Goal: Book appointment/travel/reservation

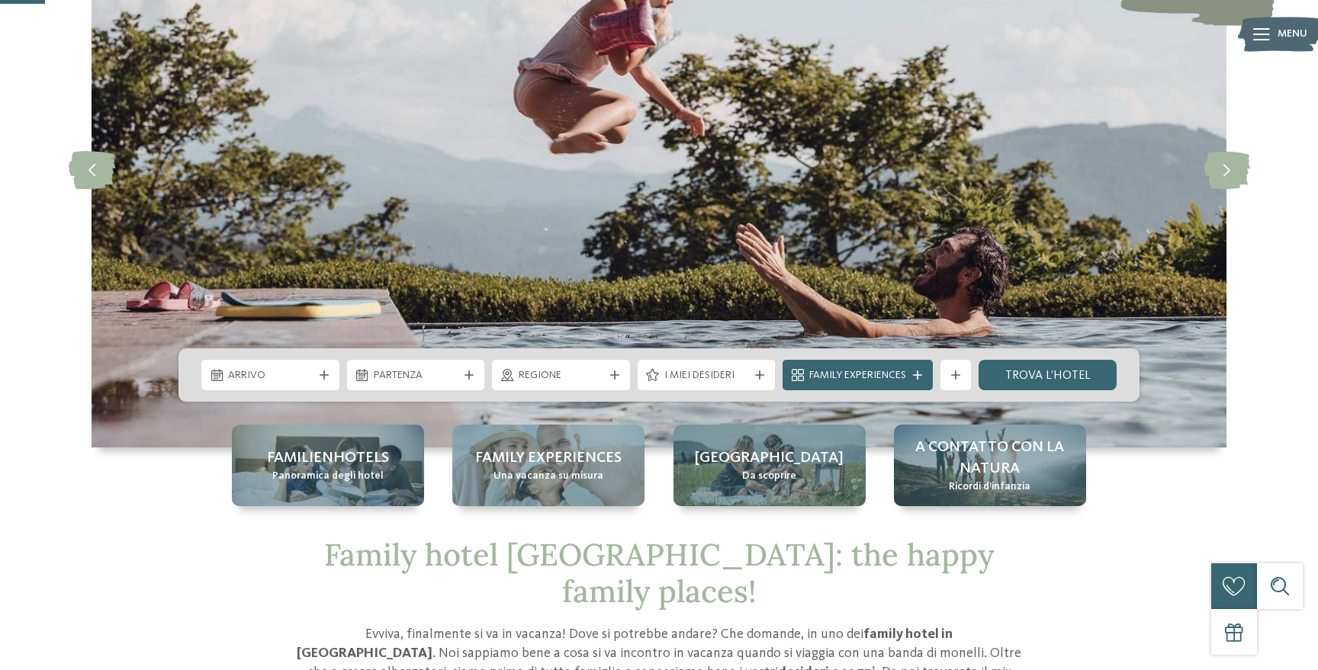
scroll to position [286, 0]
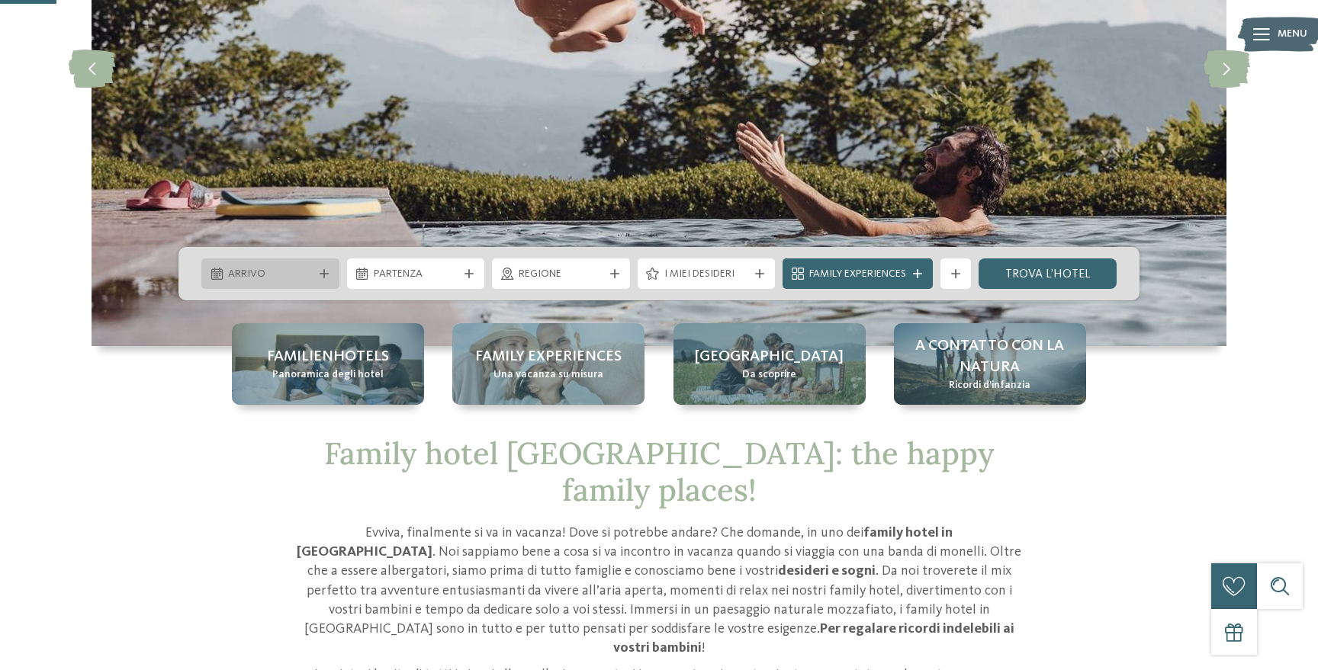
click at [325, 270] on icon at bounding box center [324, 273] width 9 height 9
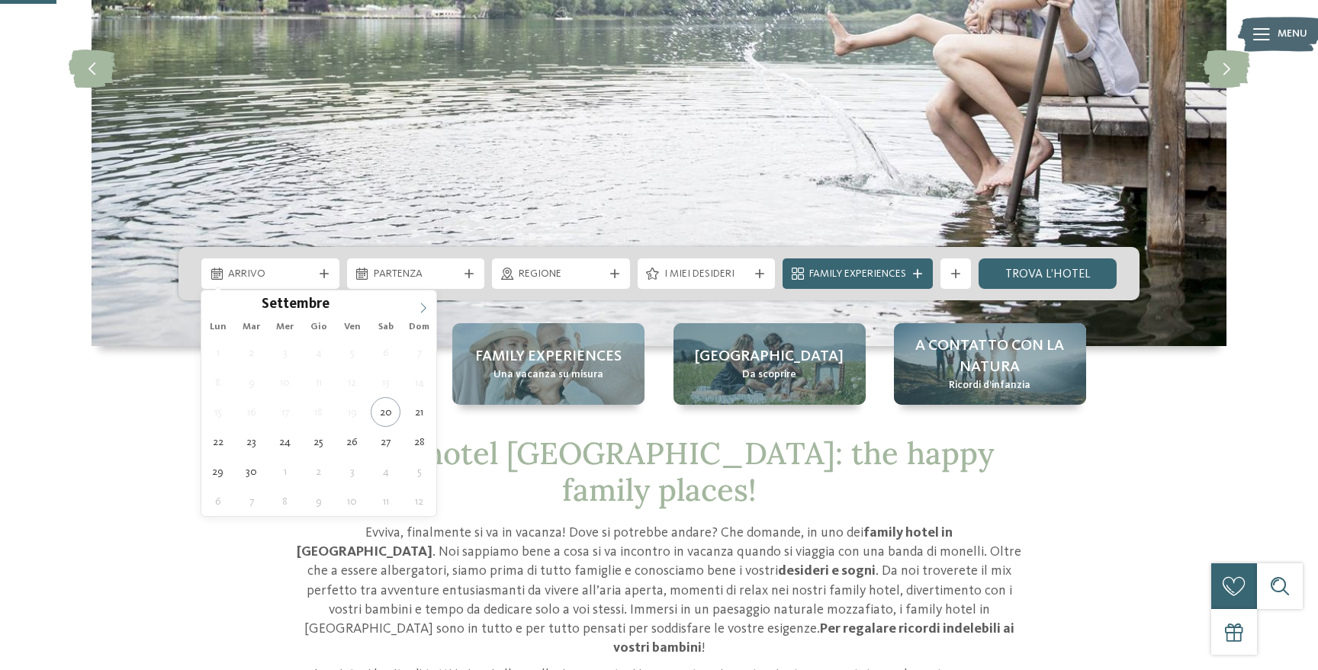
click at [429, 307] on span at bounding box center [423, 304] width 26 height 26
click at [427, 307] on icon at bounding box center [423, 308] width 11 height 11
type input "****"
click at [427, 307] on icon at bounding box center [423, 308] width 11 height 11
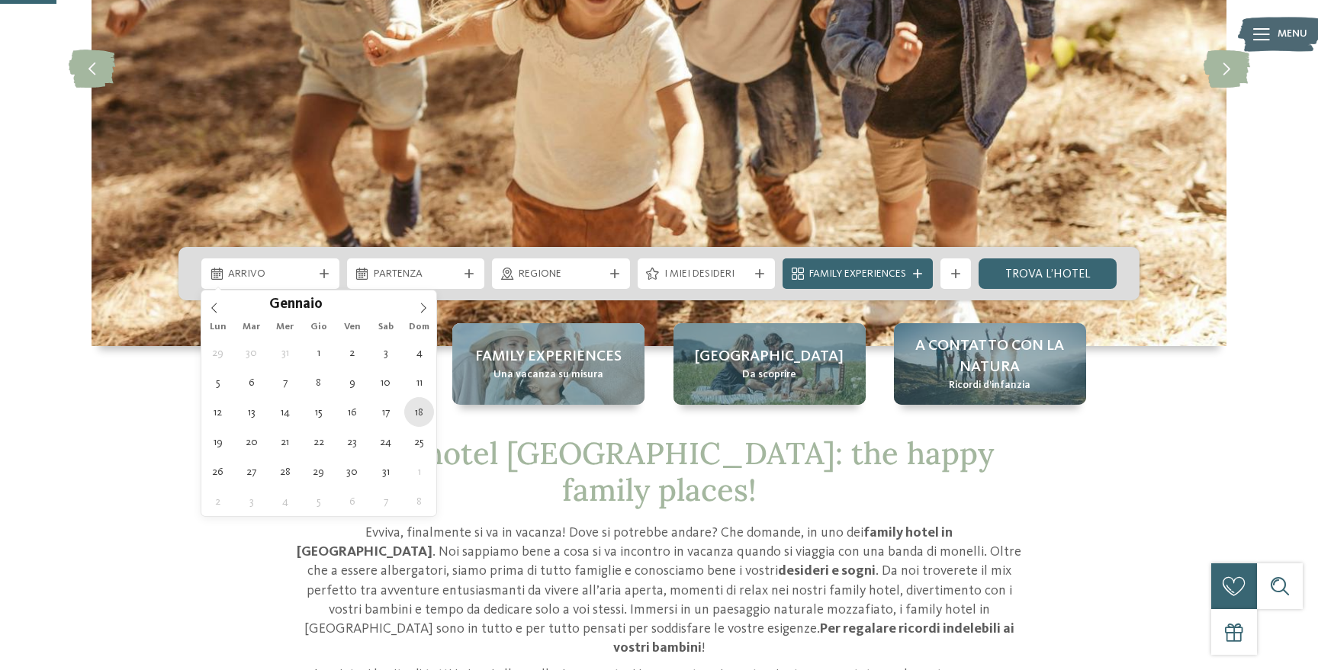
type div "18.01.2026"
type input "****"
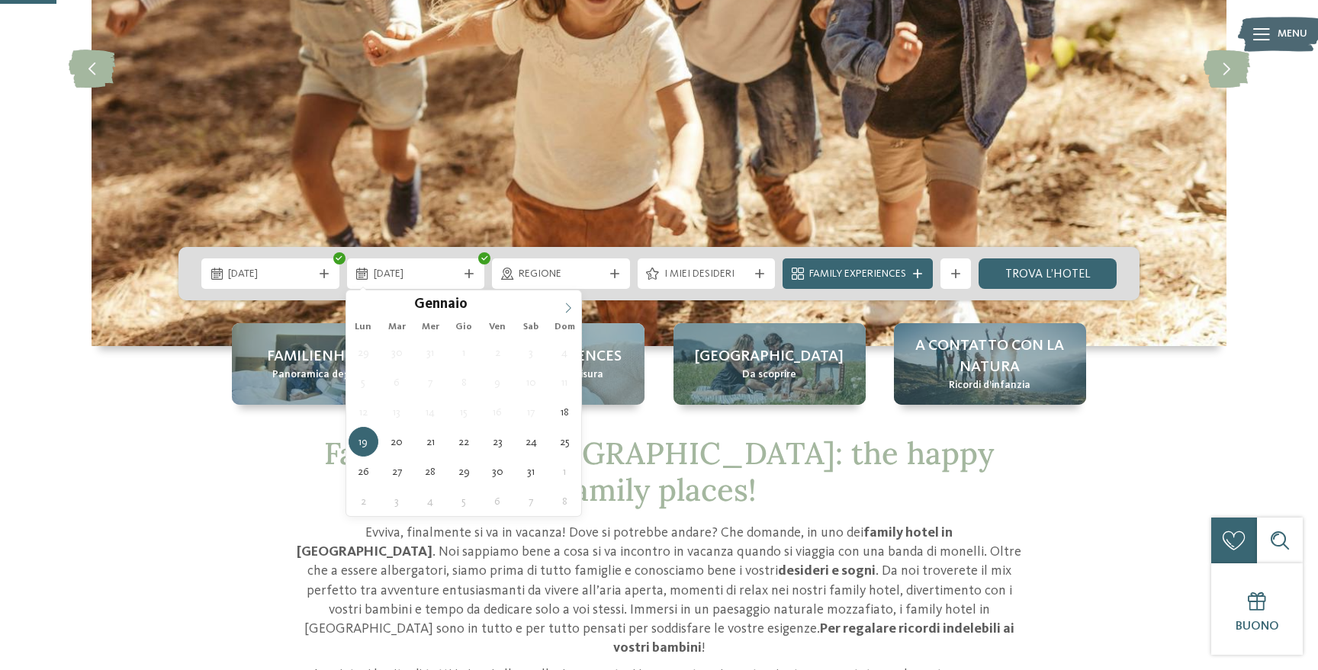
click at [562, 310] on span at bounding box center [568, 304] width 26 height 26
type div "[DATE]"
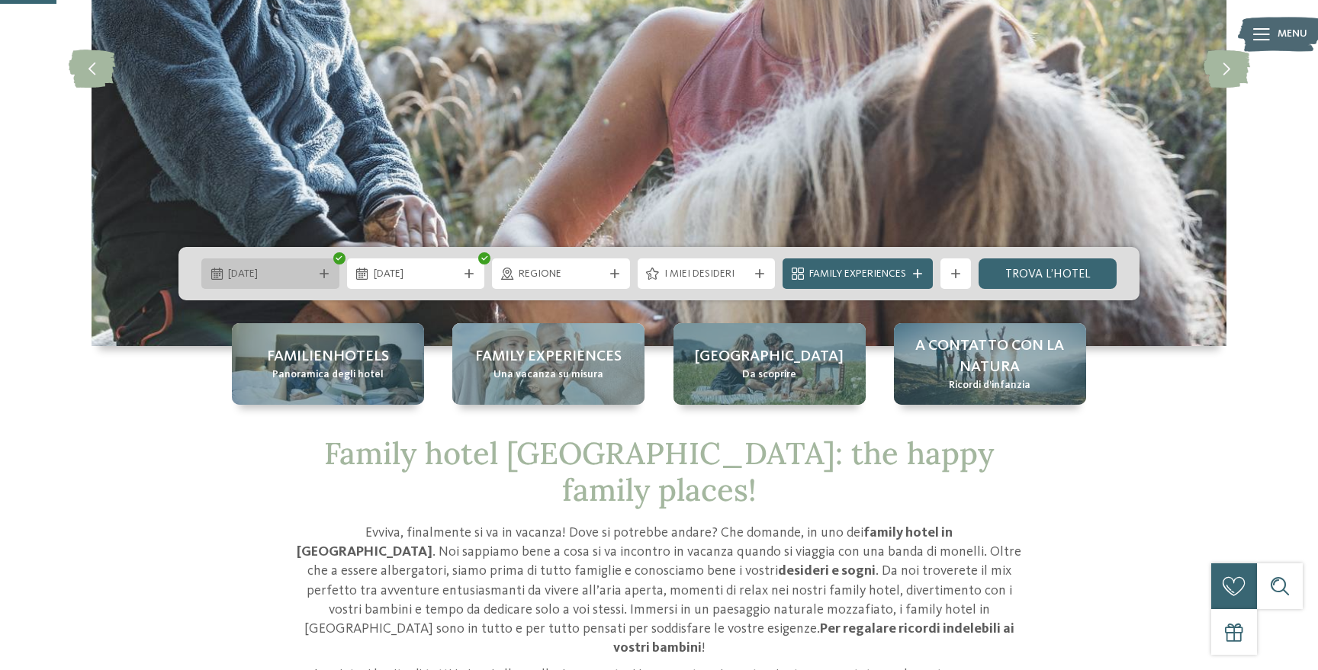
click at [273, 278] on span "18.01.2026" at bounding box center [270, 274] width 85 height 15
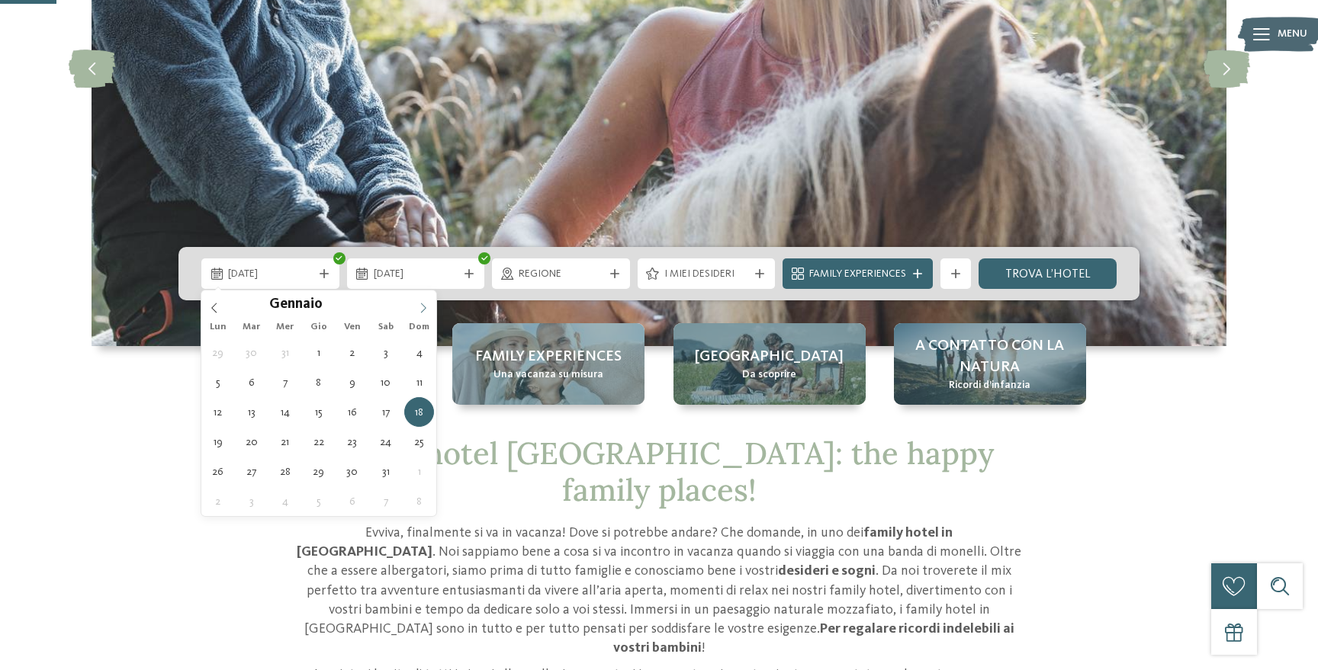
click at [411, 310] on span at bounding box center [423, 304] width 26 height 26
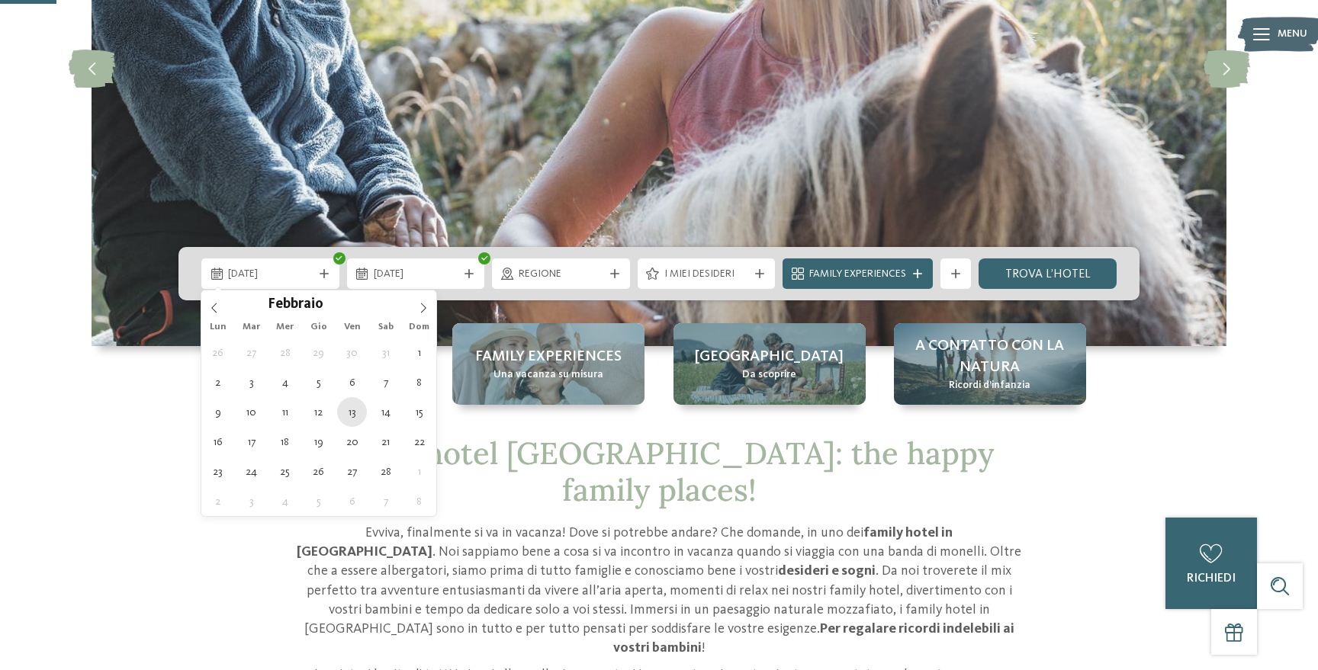
type div "[DATE]"
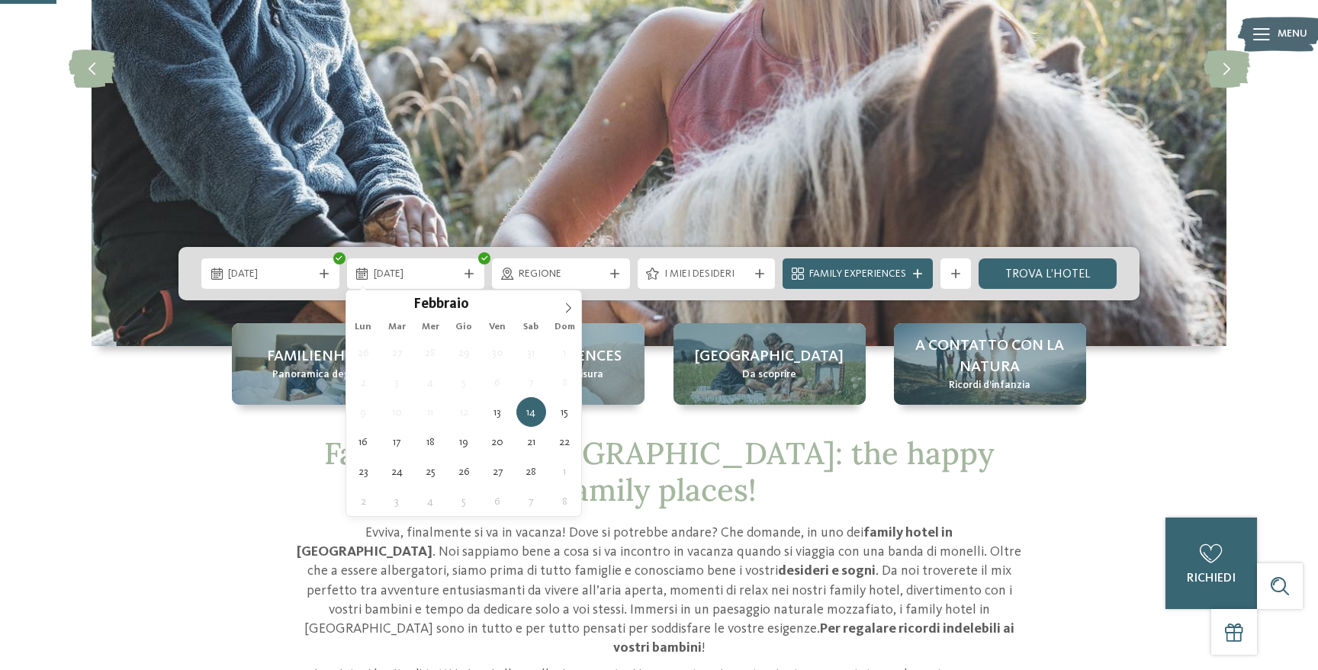
type div "[DATE]"
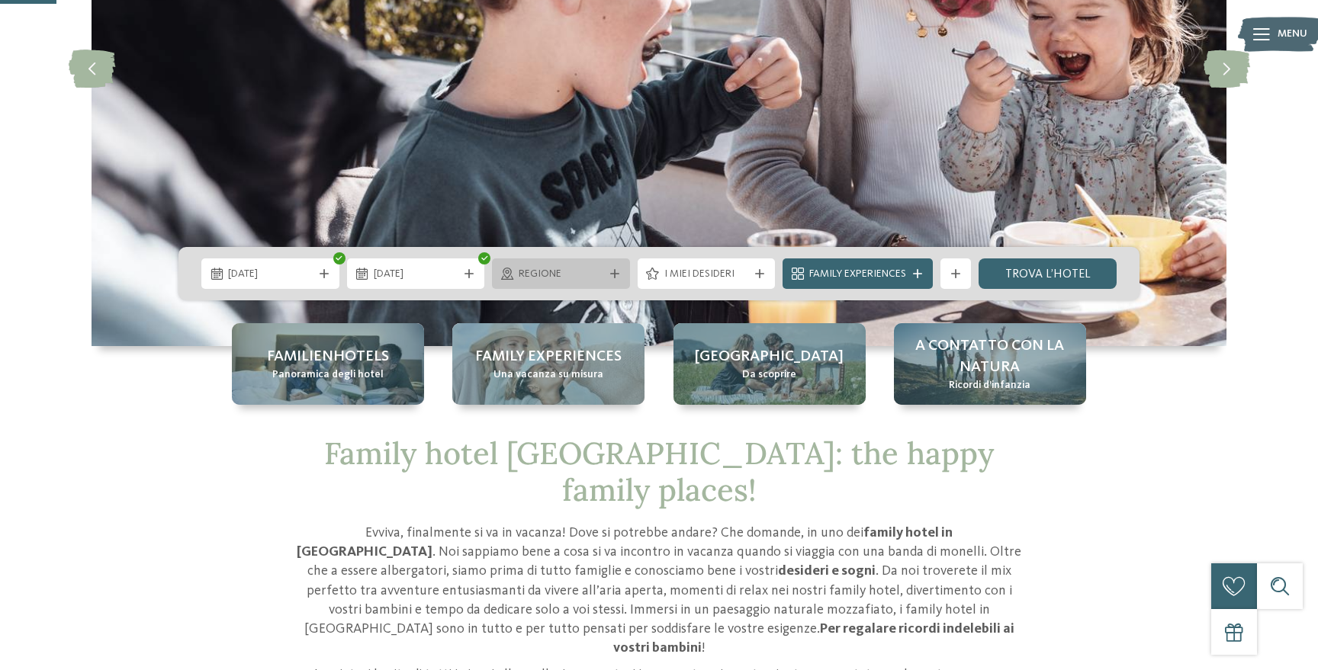
click at [614, 278] on icon at bounding box center [614, 273] width 9 height 9
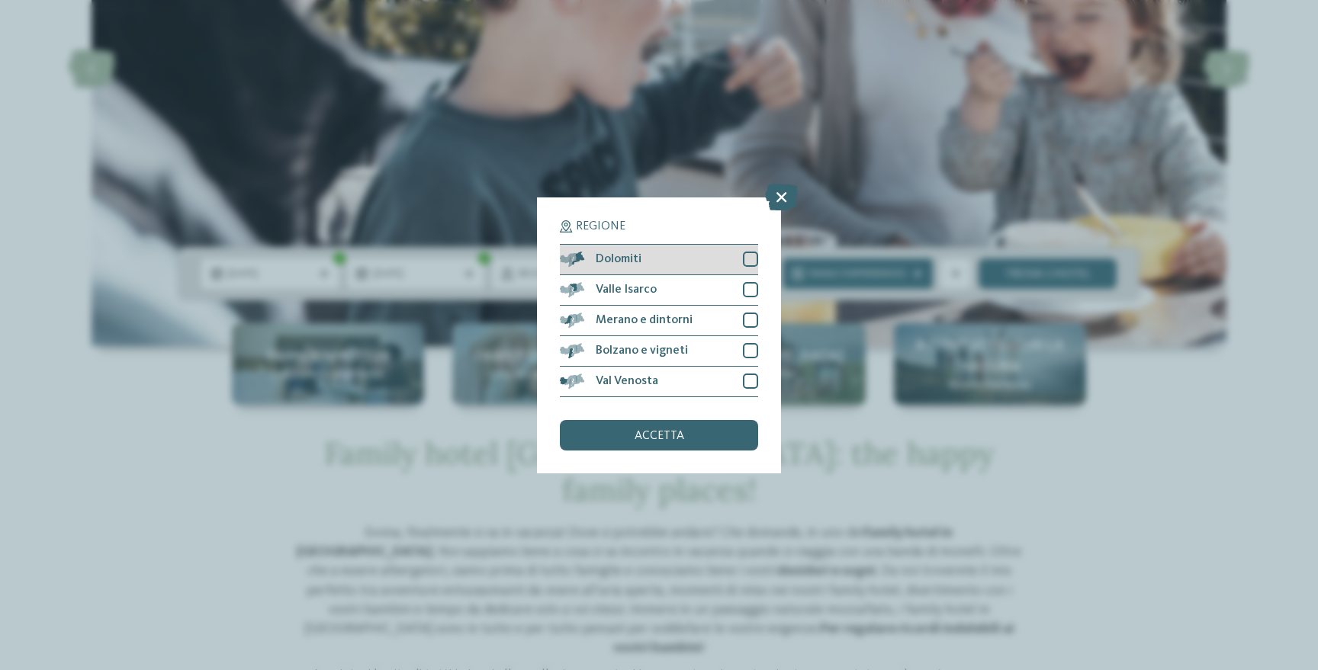
click at [750, 256] on div at bounding box center [750, 259] width 15 height 15
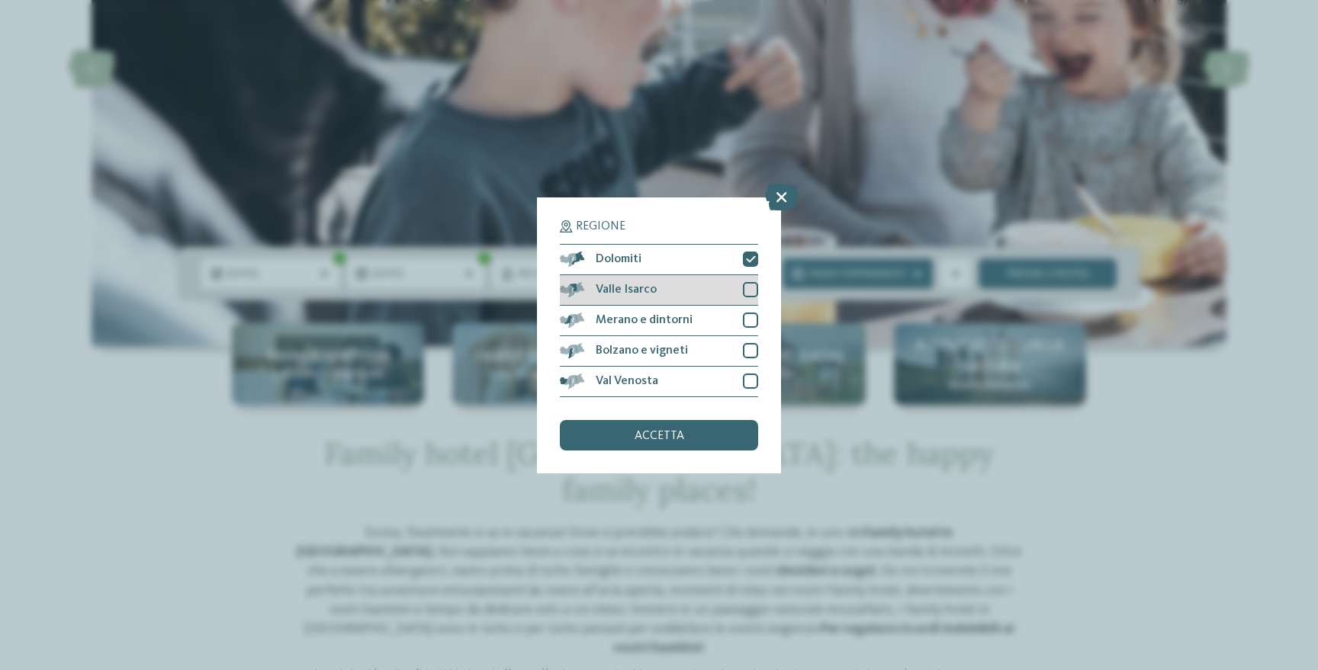
click at [752, 291] on div at bounding box center [750, 289] width 15 height 15
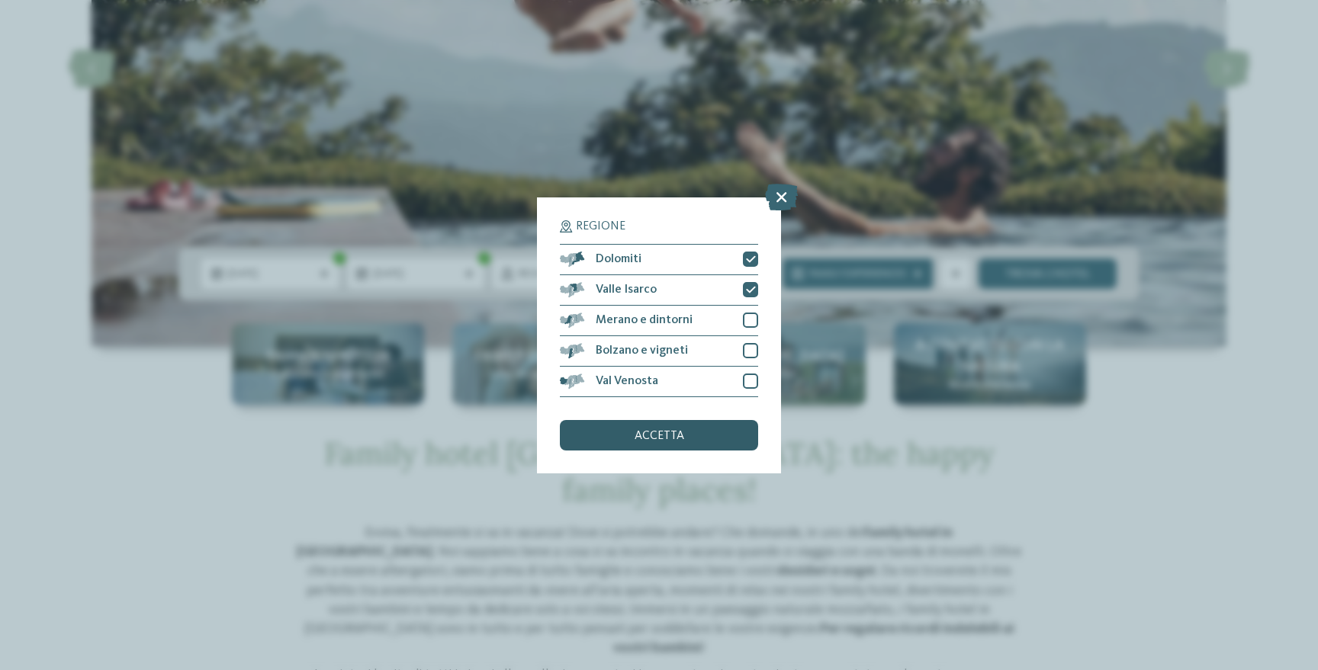
click at [692, 438] on div "accetta" at bounding box center [659, 435] width 198 height 31
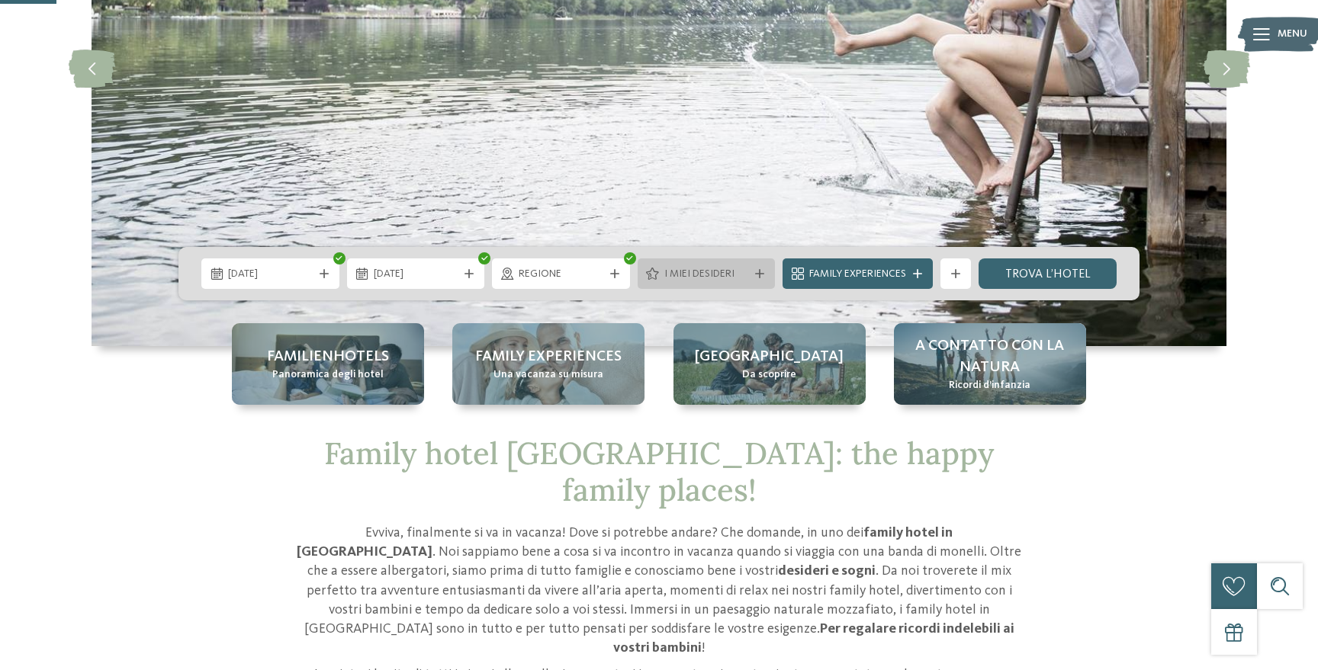
click at [750, 274] on div "I miei desideri" at bounding box center [707, 273] width 92 height 17
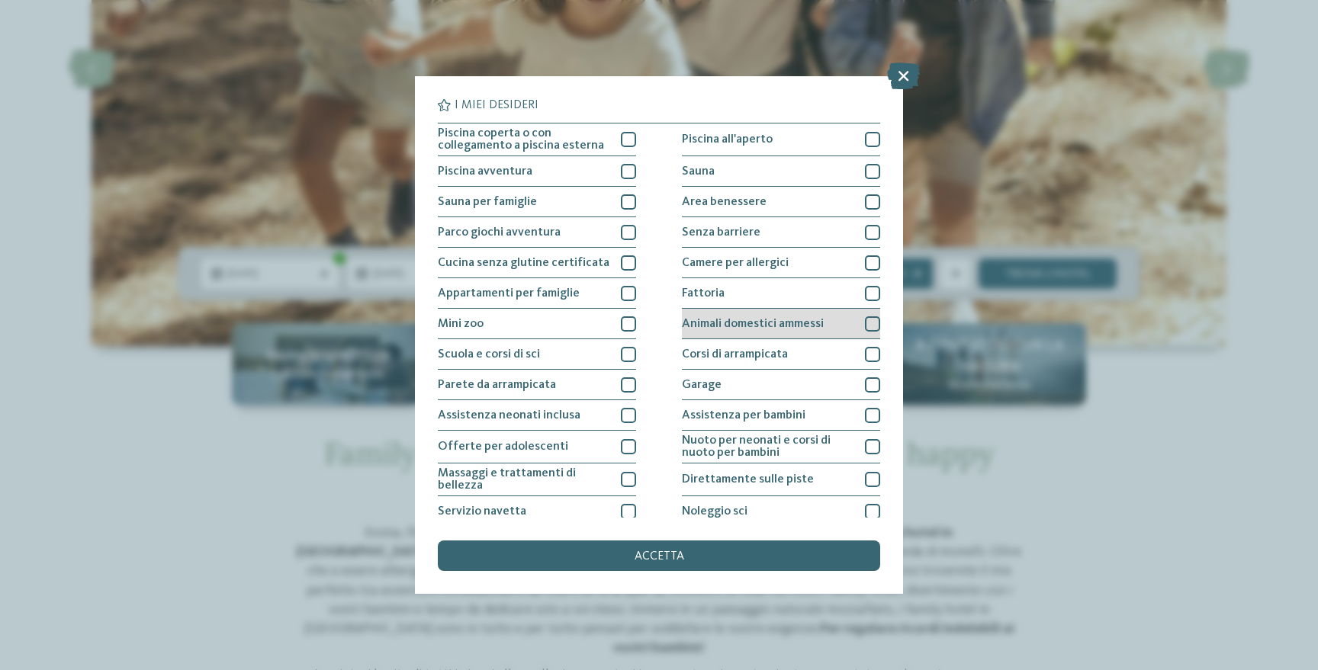
click at [877, 321] on div at bounding box center [872, 324] width 15 height 15
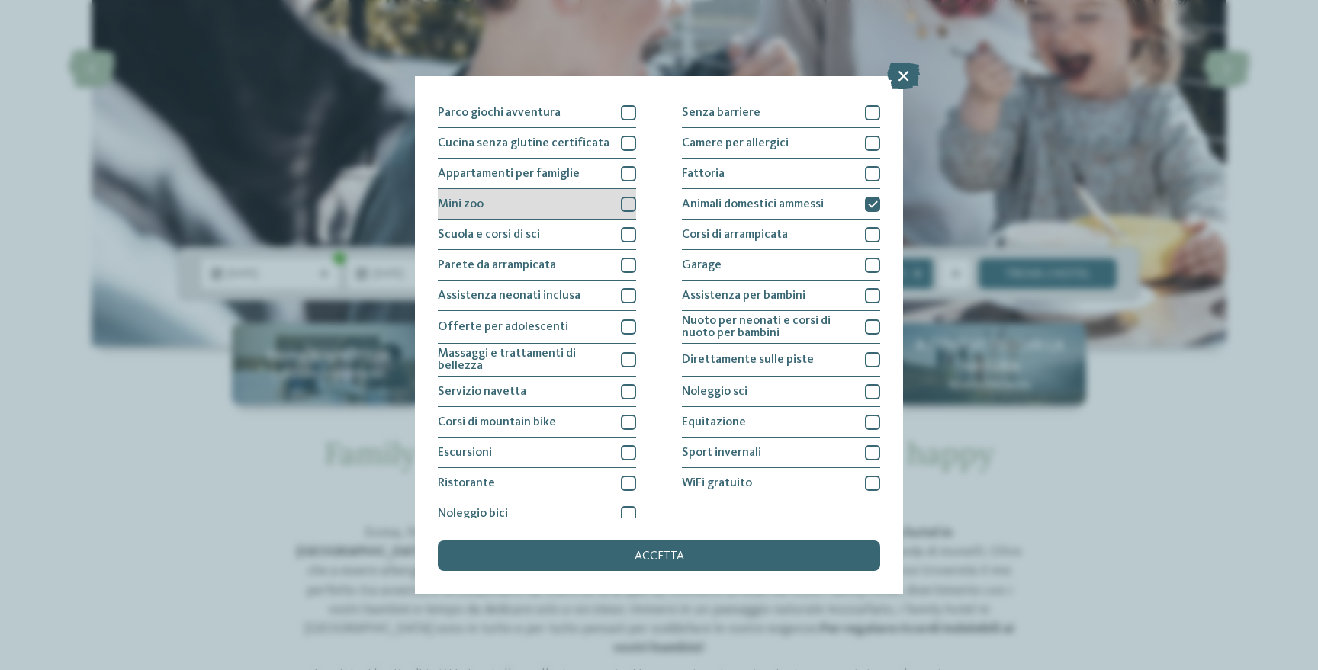
scroll to position [131, 0]
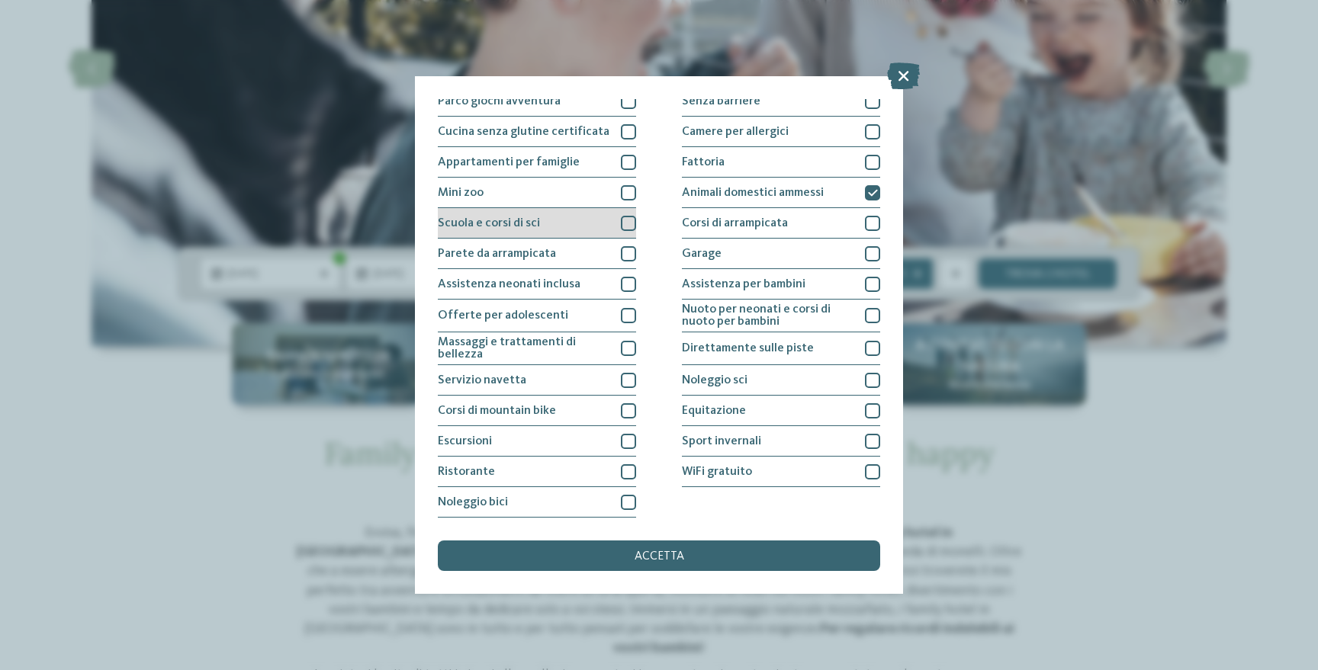
click at [628, 223] on div at bounding box center [628, 223] width 15 height 15
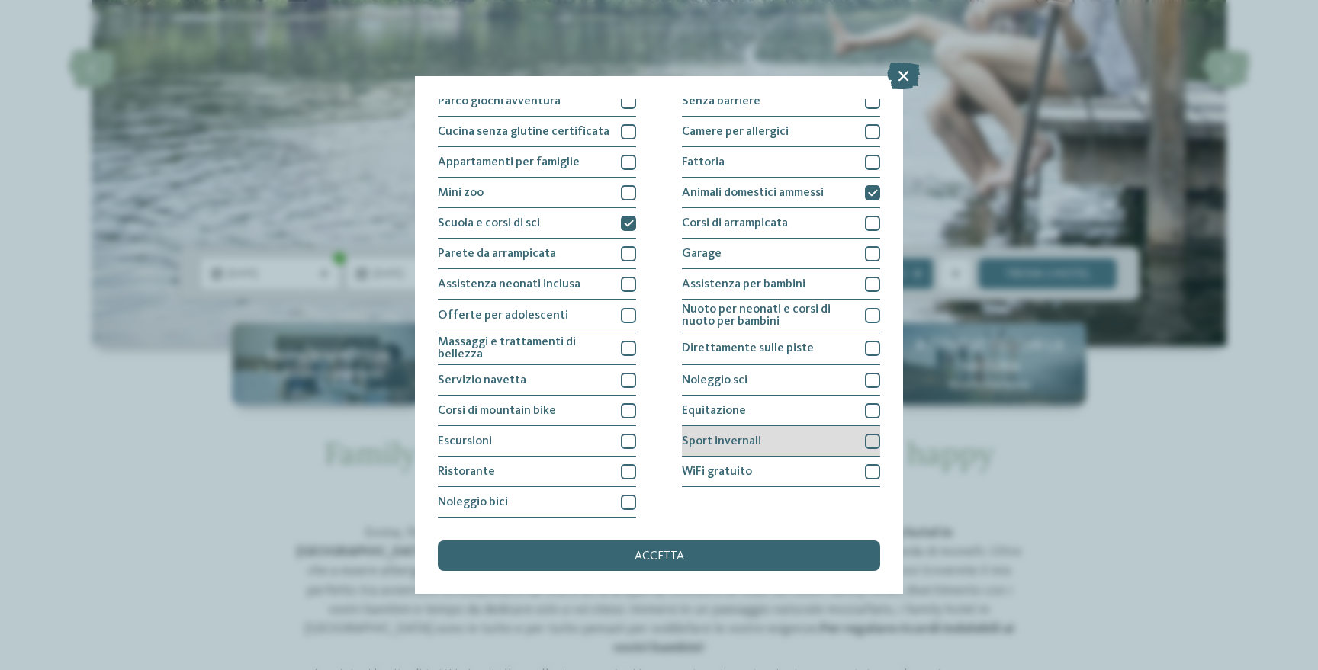
click at [871, 442] on div at bounding box center [872, 441] width 15 height 15
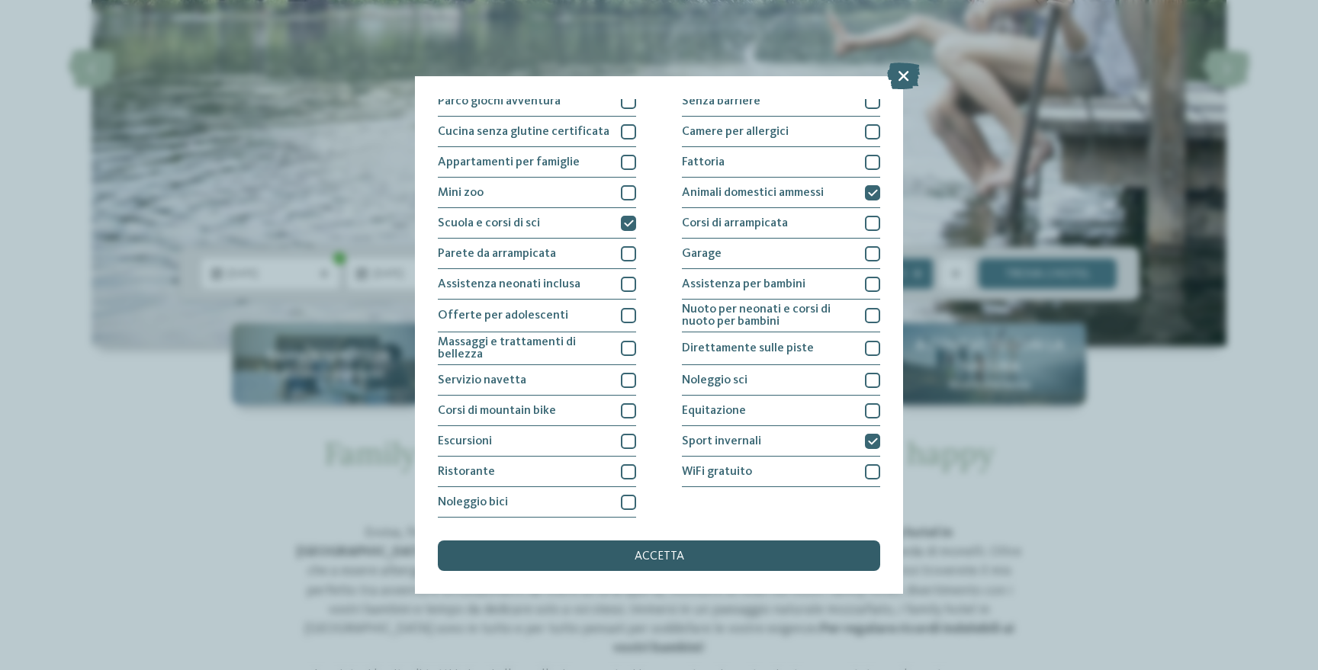
click at [728, 564] on div "accetta" at bounding box center [659, 556] width 442 height 31
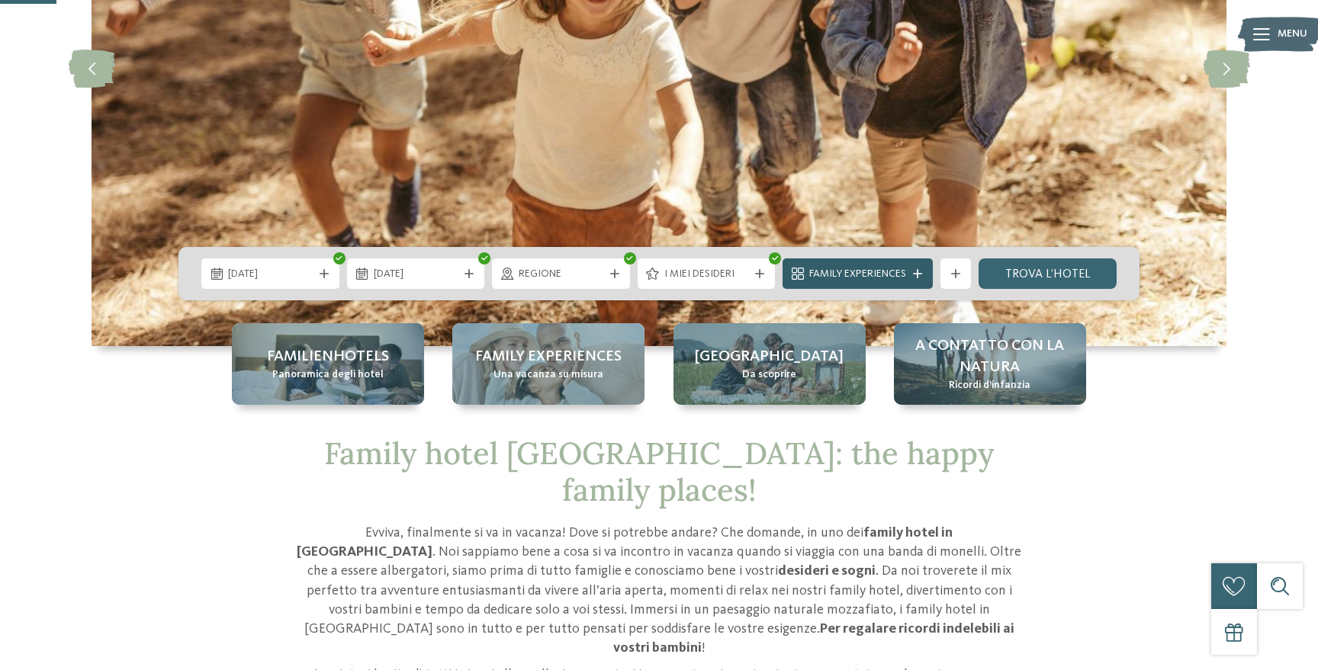
click at [920, 274] on icon at bounding box center [917, 273] width 9 height 9
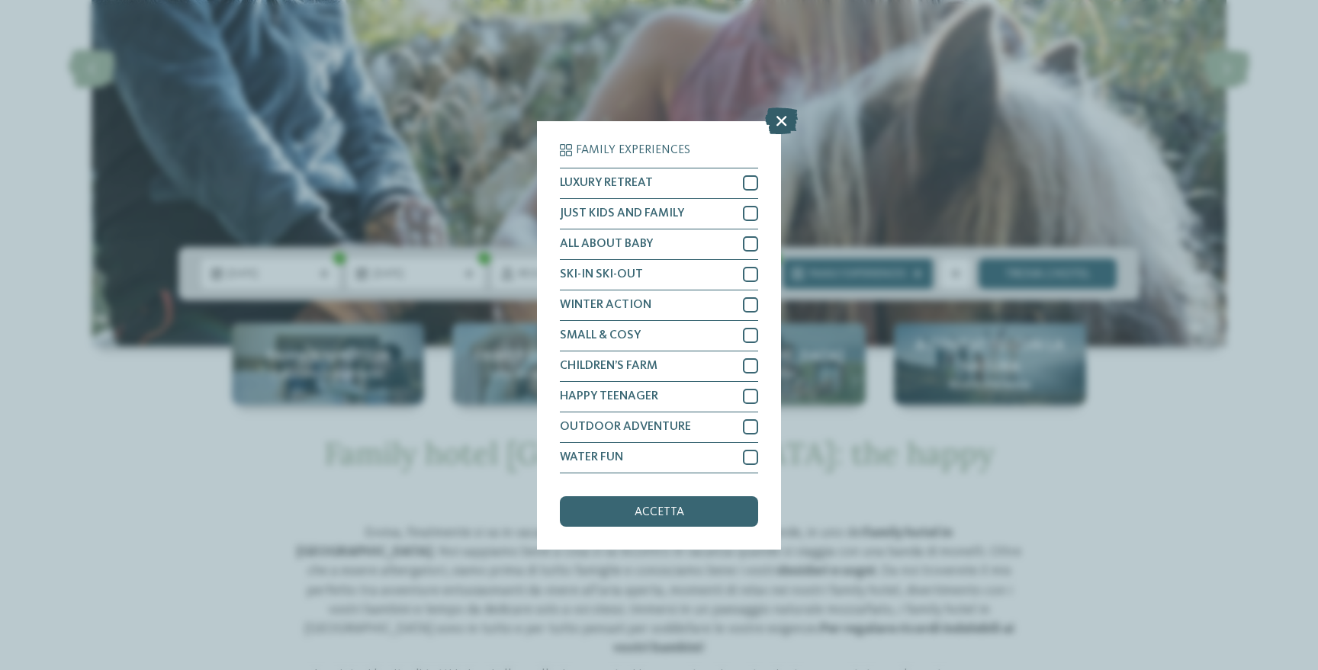
click at [784, 120] on icon at bounding box center [781, 120] width 33 height 27
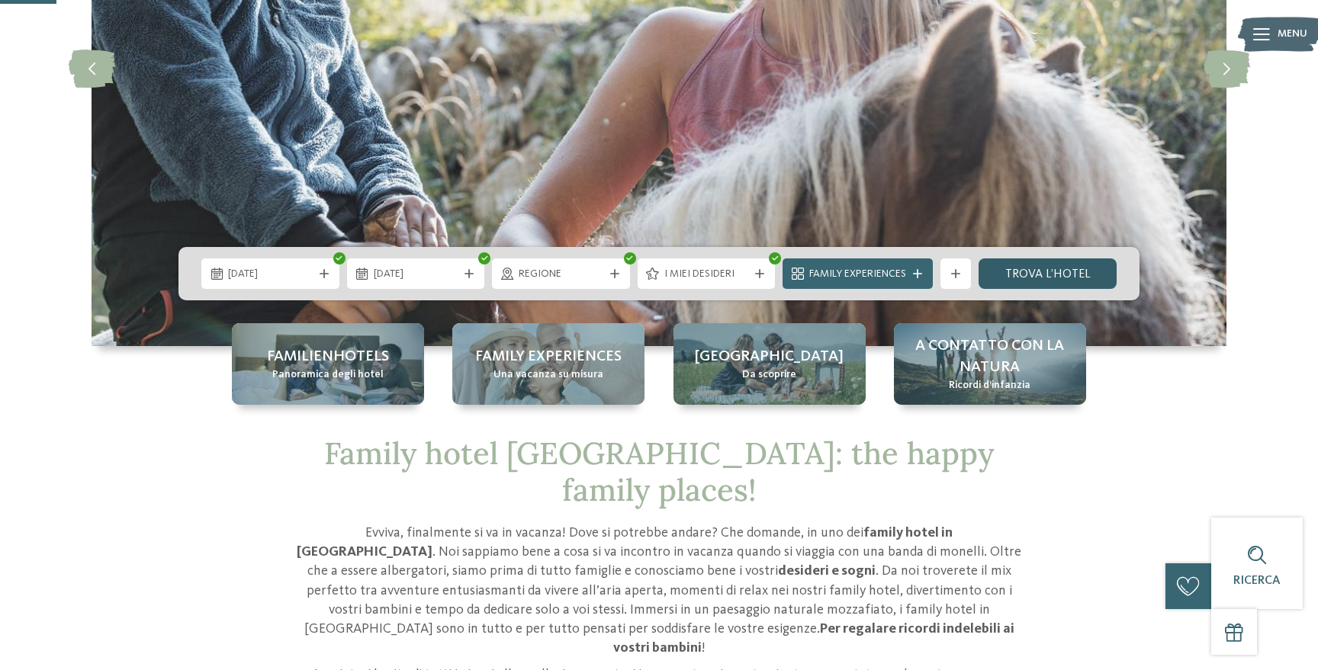
click at [1044, 271] on link "trova l’hotel" at bounding box center [1048, 274] width 138 height 31
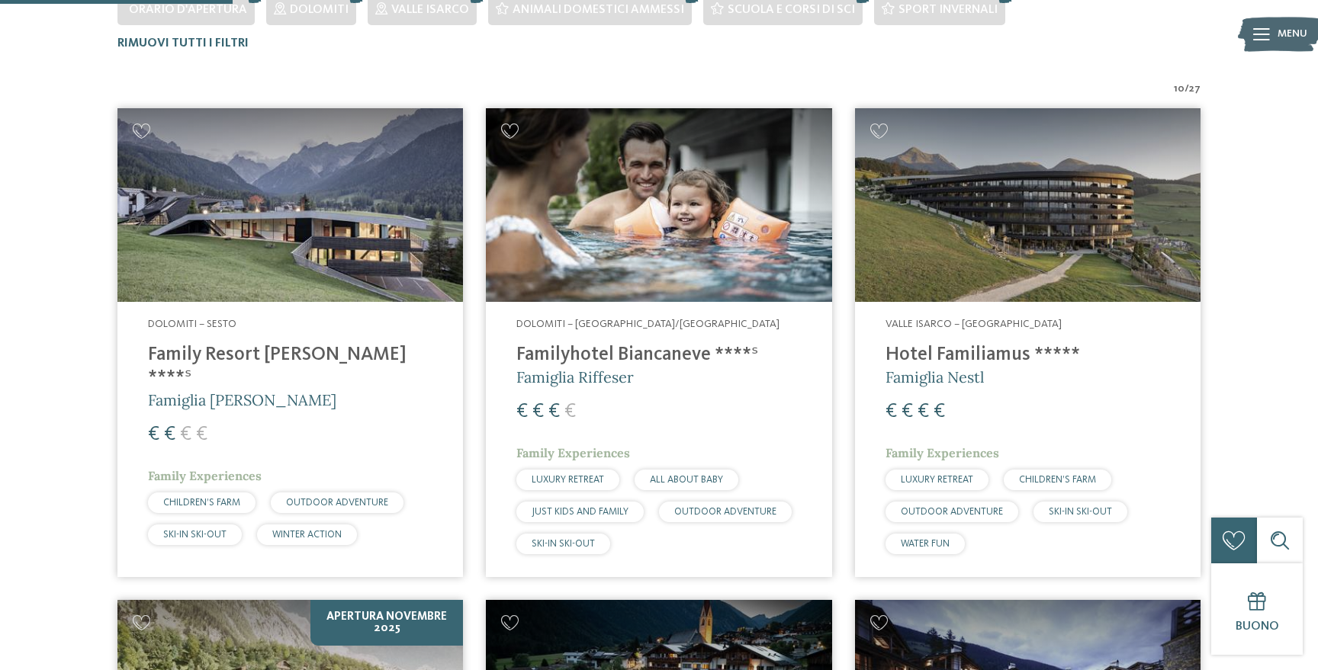
scroll to position [489, 0]
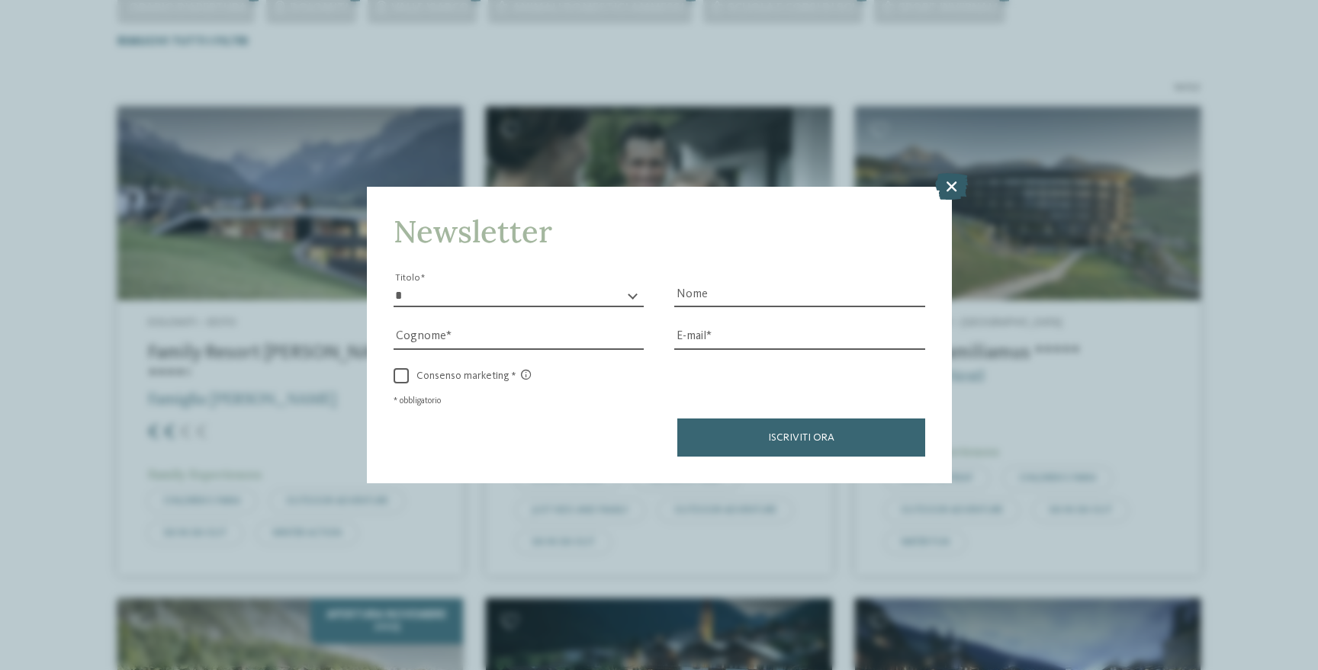
click at [953, 188] on icon at bounding box center [951, 186] width 33 height 27
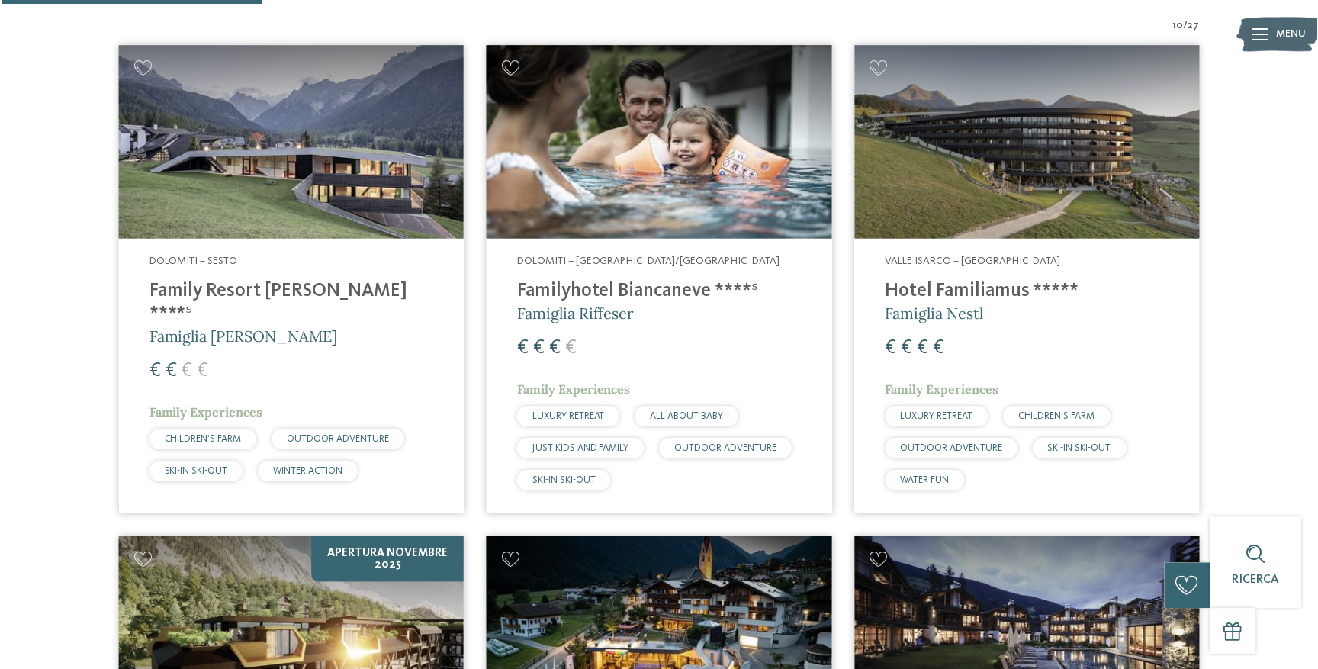
scroll to position [553, 0]
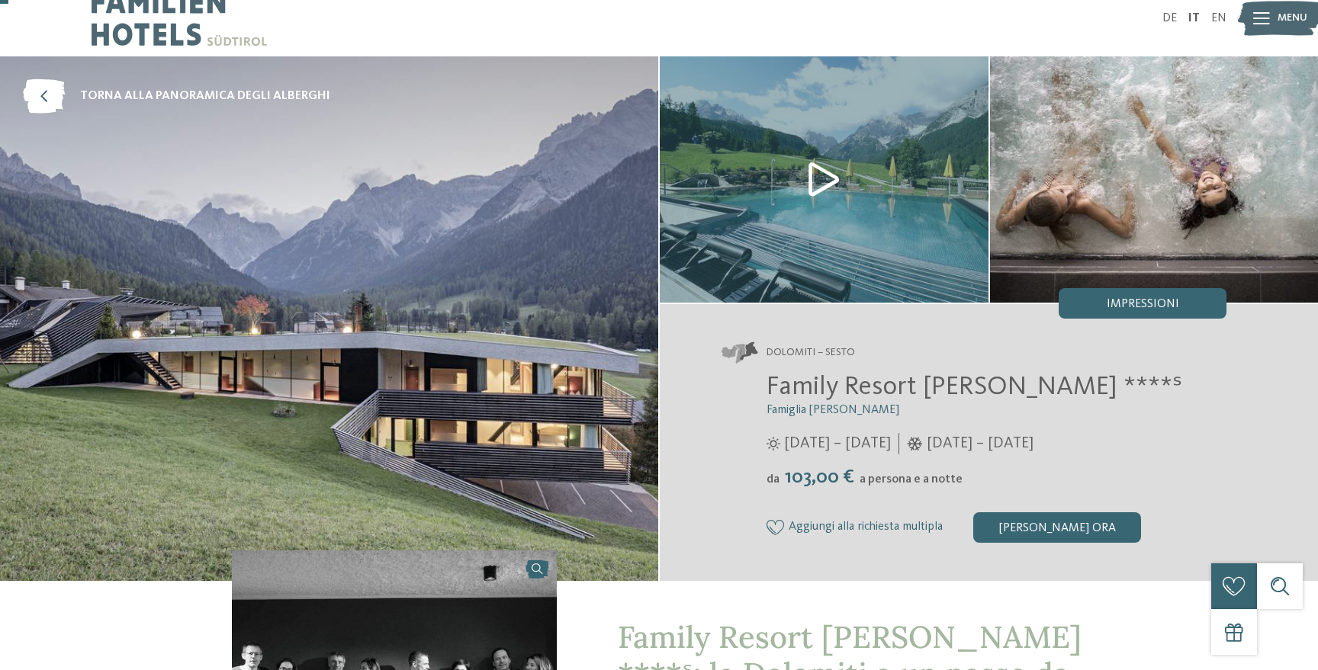
scroll to position [33, 0]
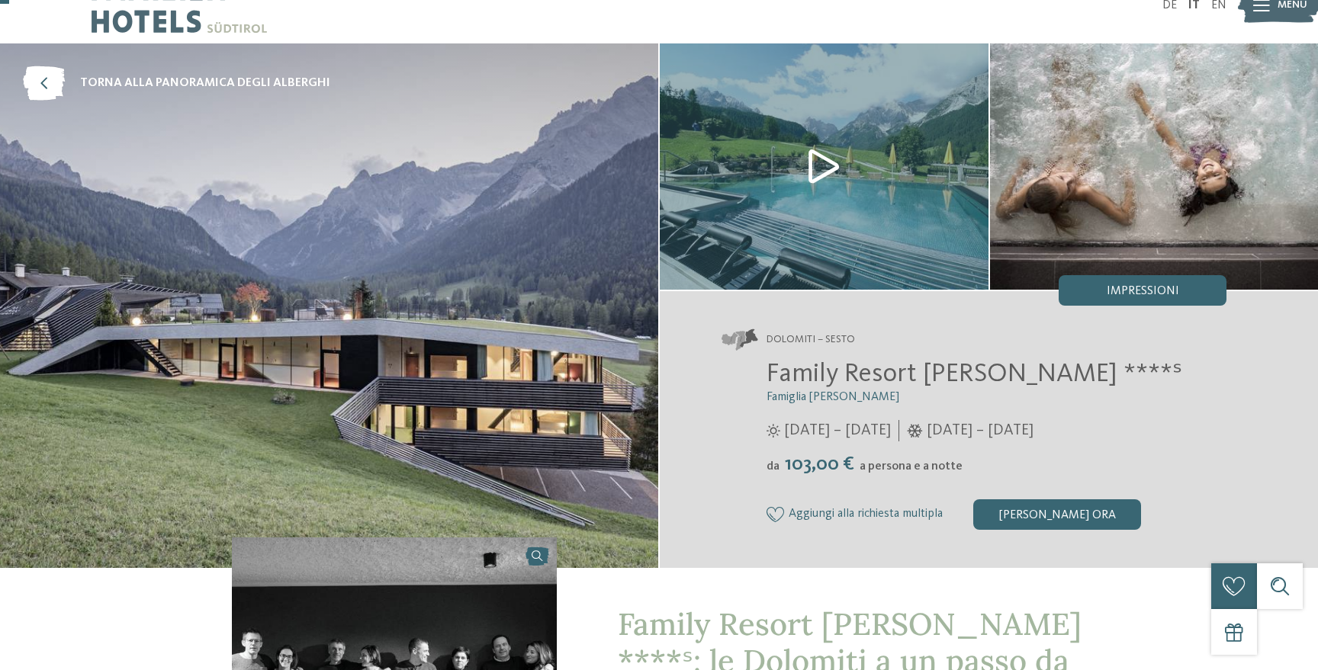
drag, startPoint x: 768, startPoint y: 464, endPoint x: 1011, endPoint y: 464, distance: 242.5
click at [1011, 464] on div "da 103,00 € a persona e a notte" at bounding box center [997, 465] width 460 height 24
click at [828, 167] on img at bounding box center [824, 166] width 329 height 246
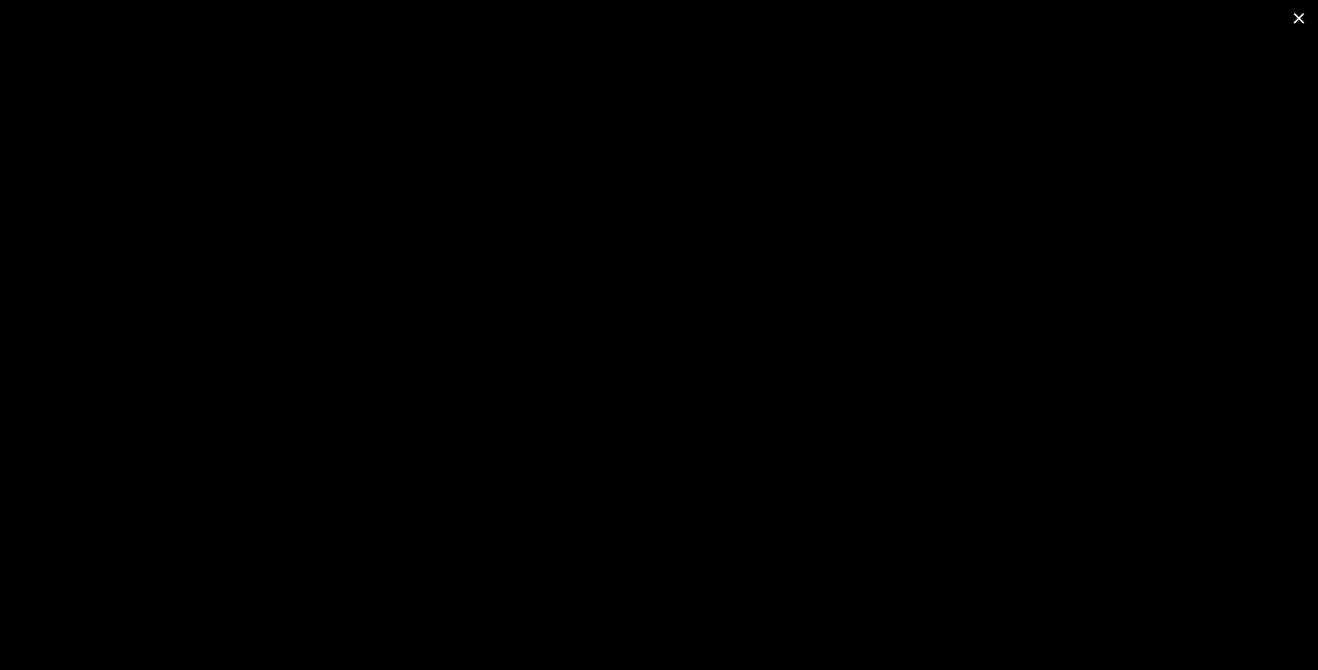
click at [1302, 24] on span at bounding box center [1299, 18] width 38 height 36
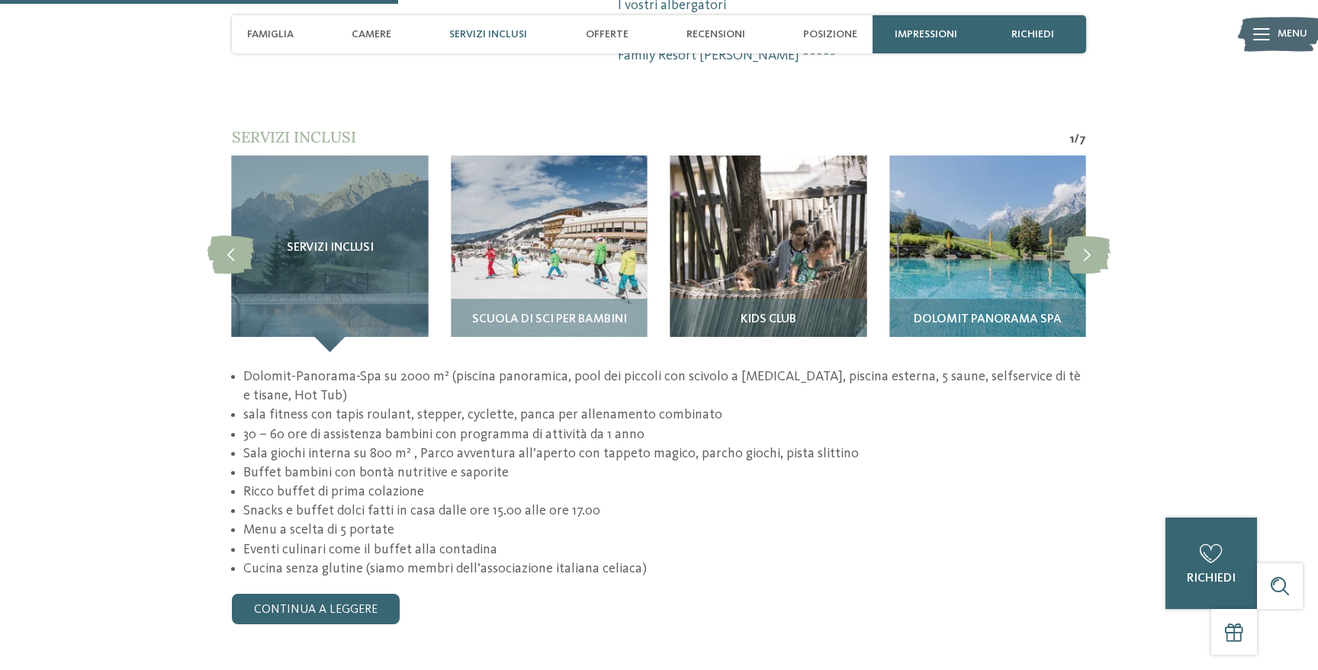
scroll to position [1409, 0]
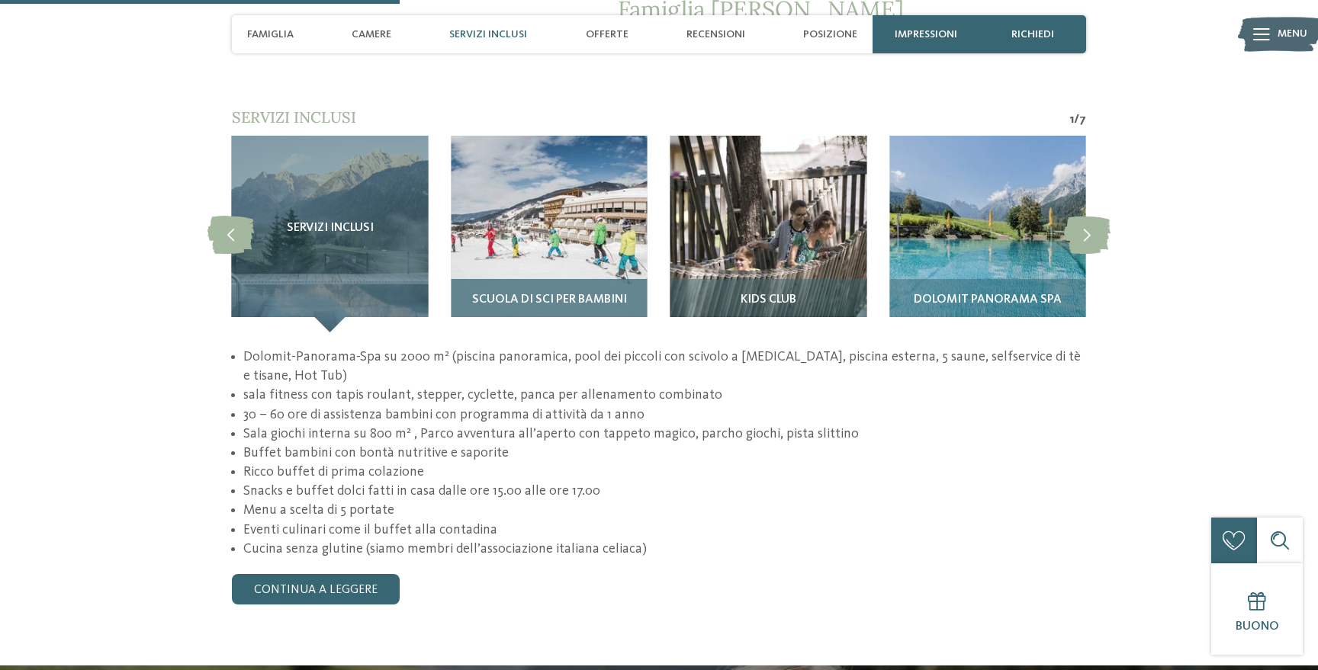
click at [501, 294] on span "Scuola di sci per bambini" at bounding box center [549, 301] width 155 height 14
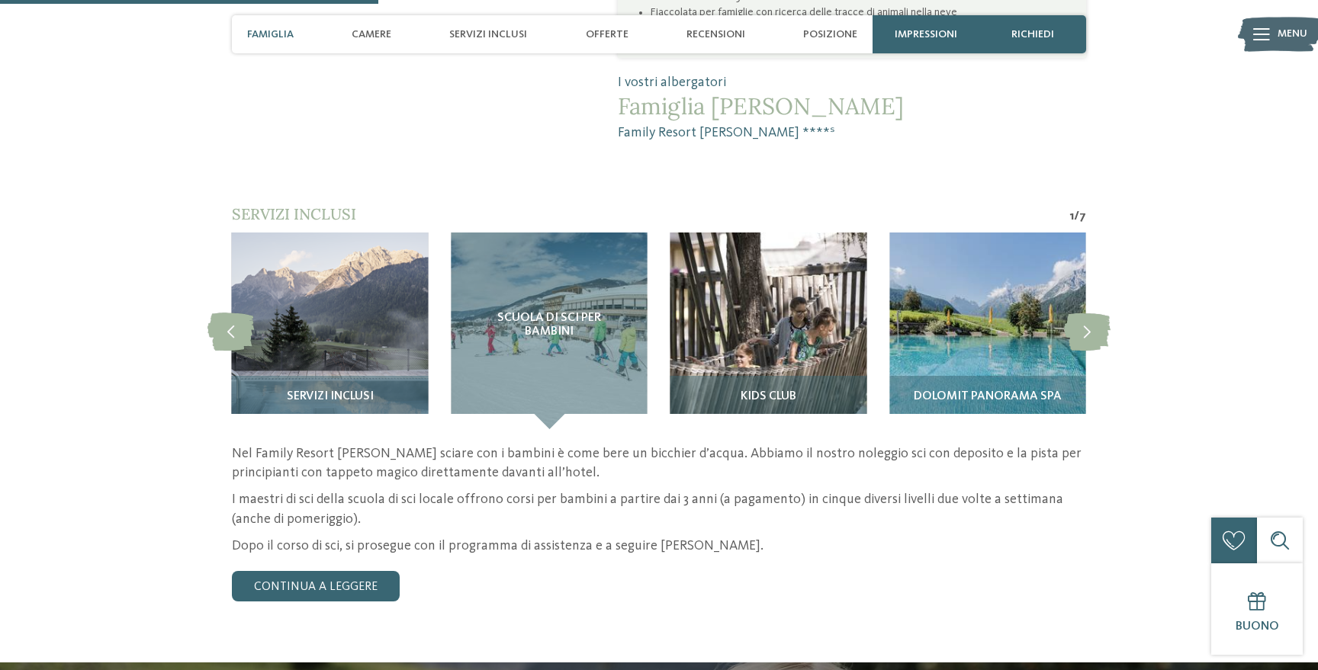
scroll to position [1307, 0]
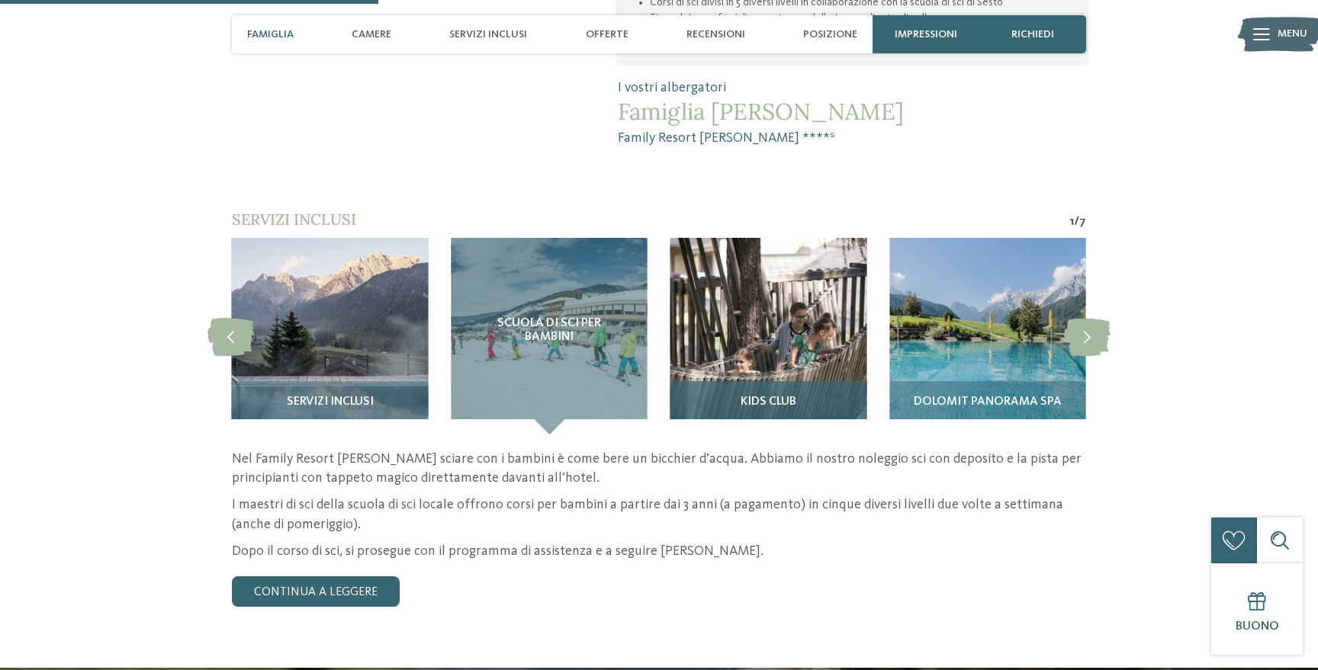
click at [767, 396] on span "Kids Club" at bounding box center [769, 403] width 56 height 14
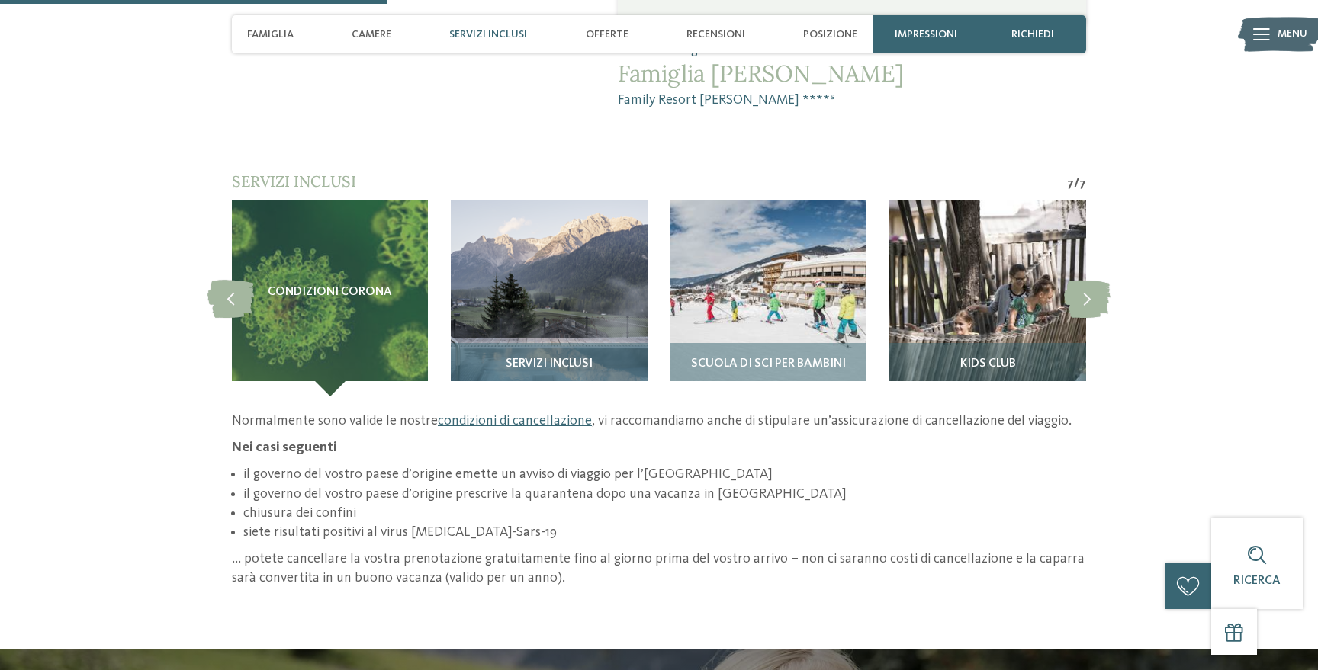
scroll to position [1347, 0]
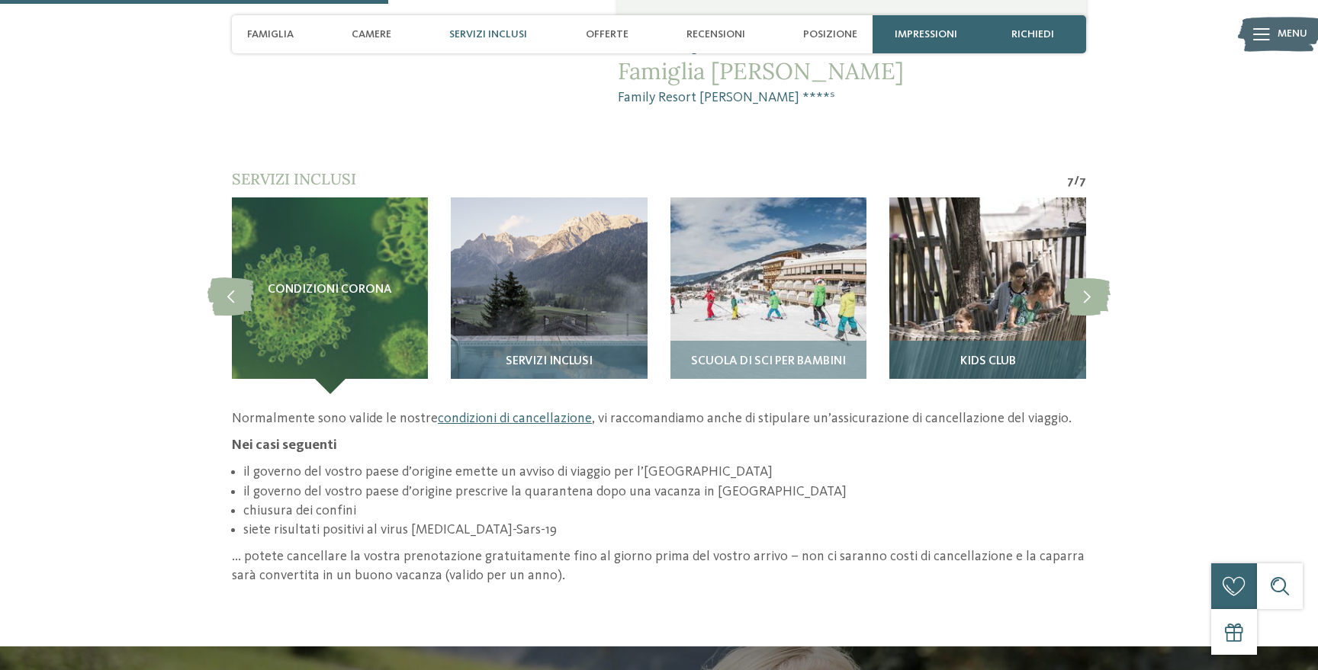
click at [958, 341] on div "Kids Club" at bounding box center [987, 367] width 196 height 53
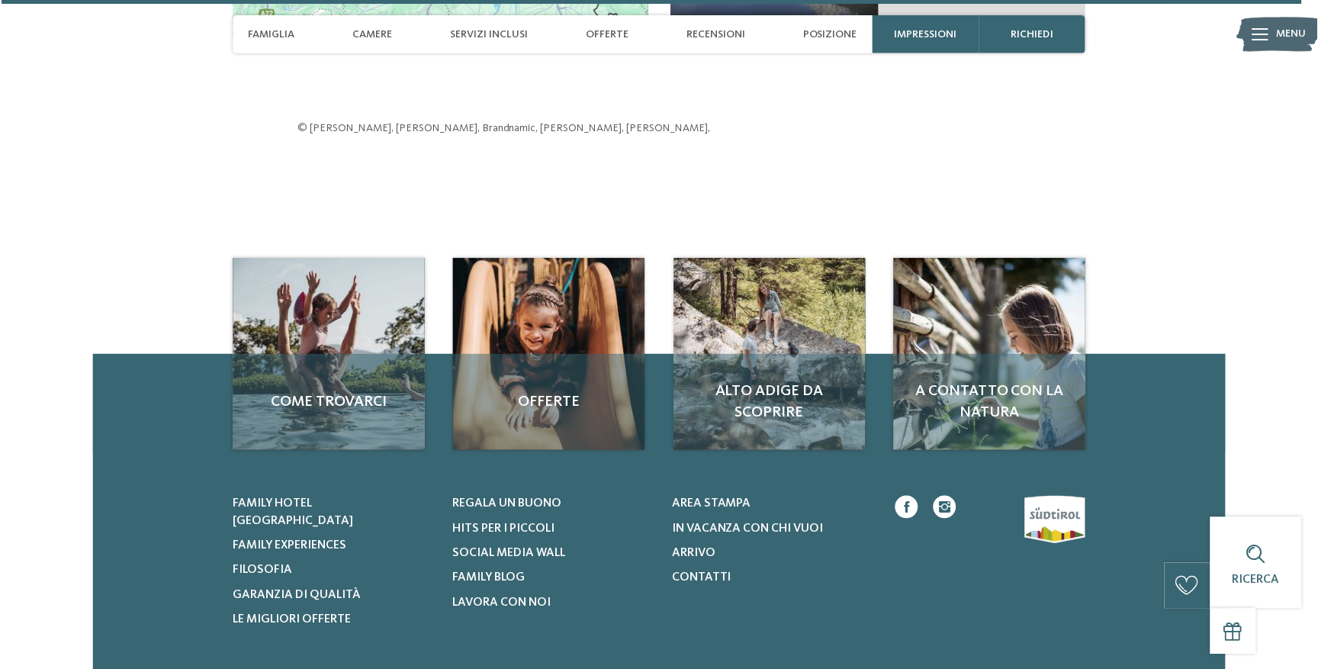
scroll to position [4645, 0]
